Goal: Information Seeking & Learning: Learn about a topic

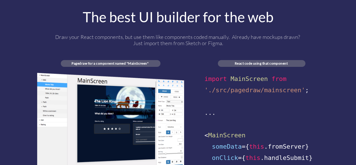
scroll to position [394, 0]
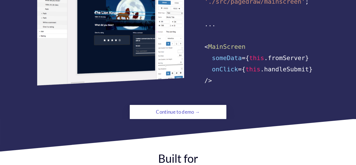
click at [181, 108] on div "Continue to demo →" at bounding box center [178, 111] width 66 height 11
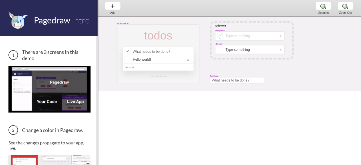
drag, startPoint x: 113, startPoint y: 39, endPoint x: 97, endPoint y: 39, distance: 15.2
click at [97, 39] on span at bounding box center [97, 82] width 3 height 165
click at [185, 61] on div at bounding box center [158, 59] width 70 height 8
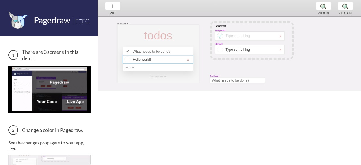
select select "16"
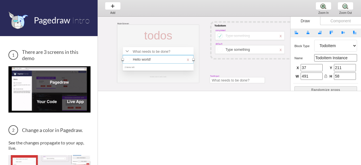
click at [148, 55] on div at bounding box center [158, 55] width 71 height 0
select select "6"
click at [167, 32] on div at bounding box center [157, 35] width 33 height 13
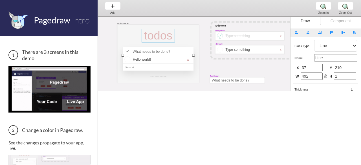
select select "3"
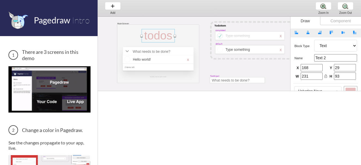
click at [163, 41] on div at bounding box center [157, 35] width 33 height 13
click at [173, 37] on div "todos" at bounding box center [157, 35] width 33 height 13
type input "92"
click at [48, 22] on span "Pagedraw" at bounding box center [52, 20] width 36 height 10
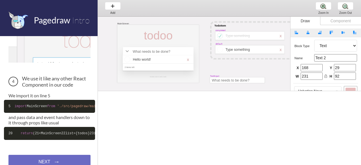
scroll to position [231, 0]
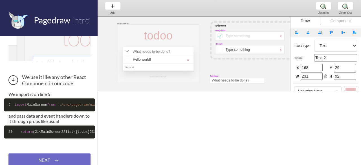
click at [35, 98] on code "5 import MainScreen from './src/pagedraw/mainscreen'" at bounding box center [49, 104] width 91 height 13
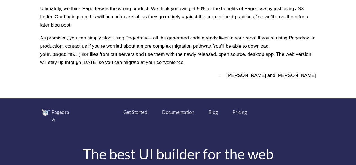
scroll to position [197, 0]
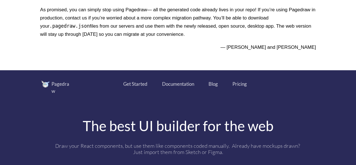
click at [239, 86] on div "Pricing" at bounding box center [240, 83] width 14 height 7
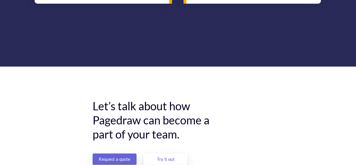
scroll to position [676, 0]
